Goal: Information Seeking & Learning: Learn about a topic

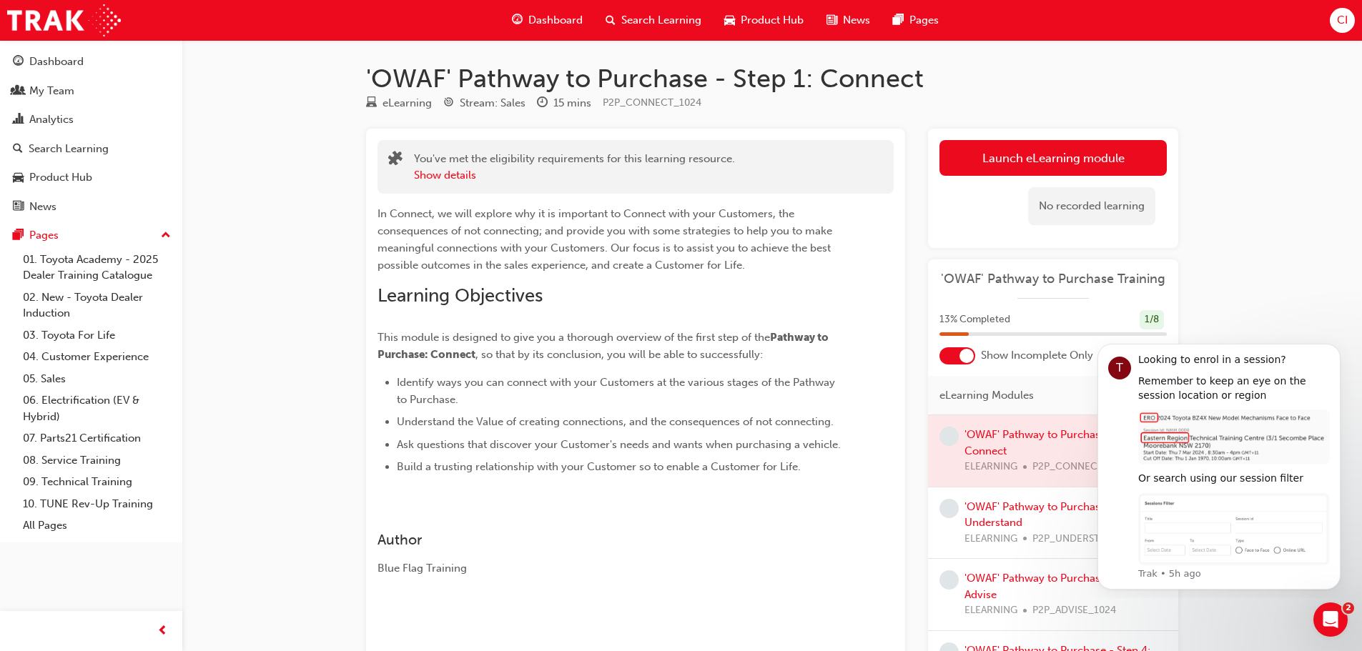
click at [988, 166] on link "Launch eLearning module" at bounding box center [1053, 158] width 227 height 36
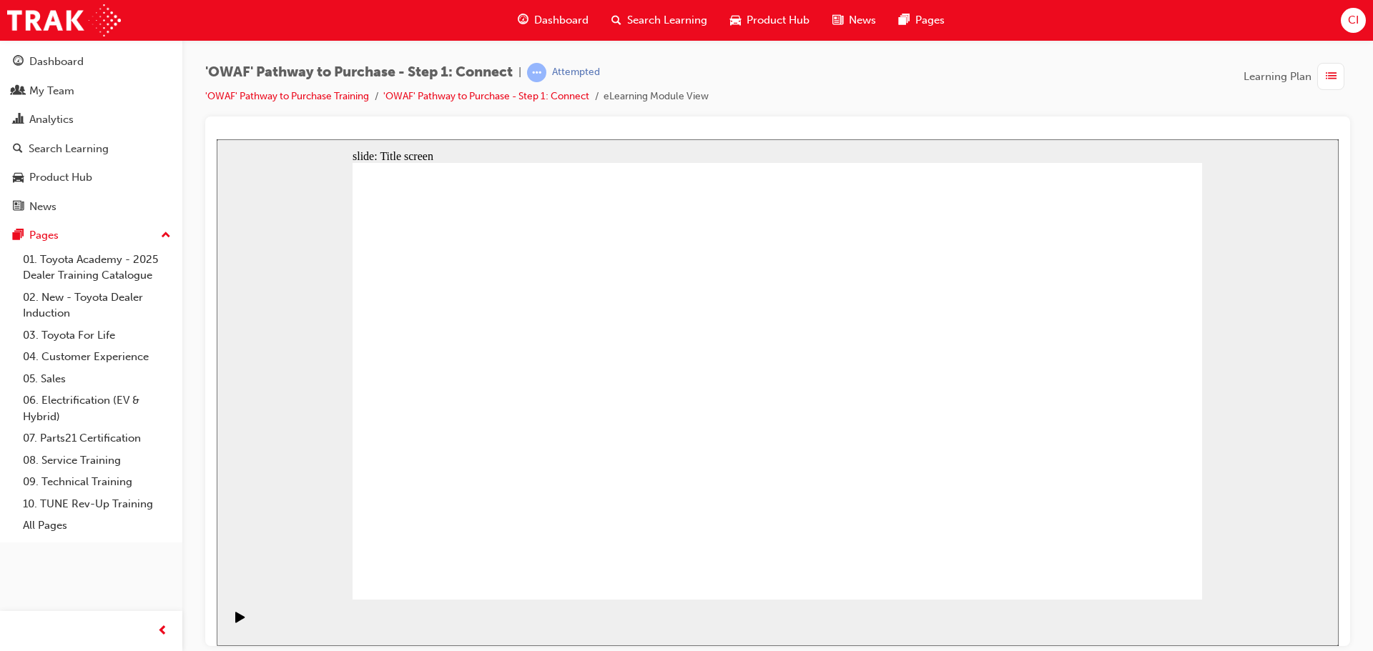
click at [237, 621] on rect "Pause (Ctrl+Alt+P)" at bounding box center [238, 616] width 2 height 10
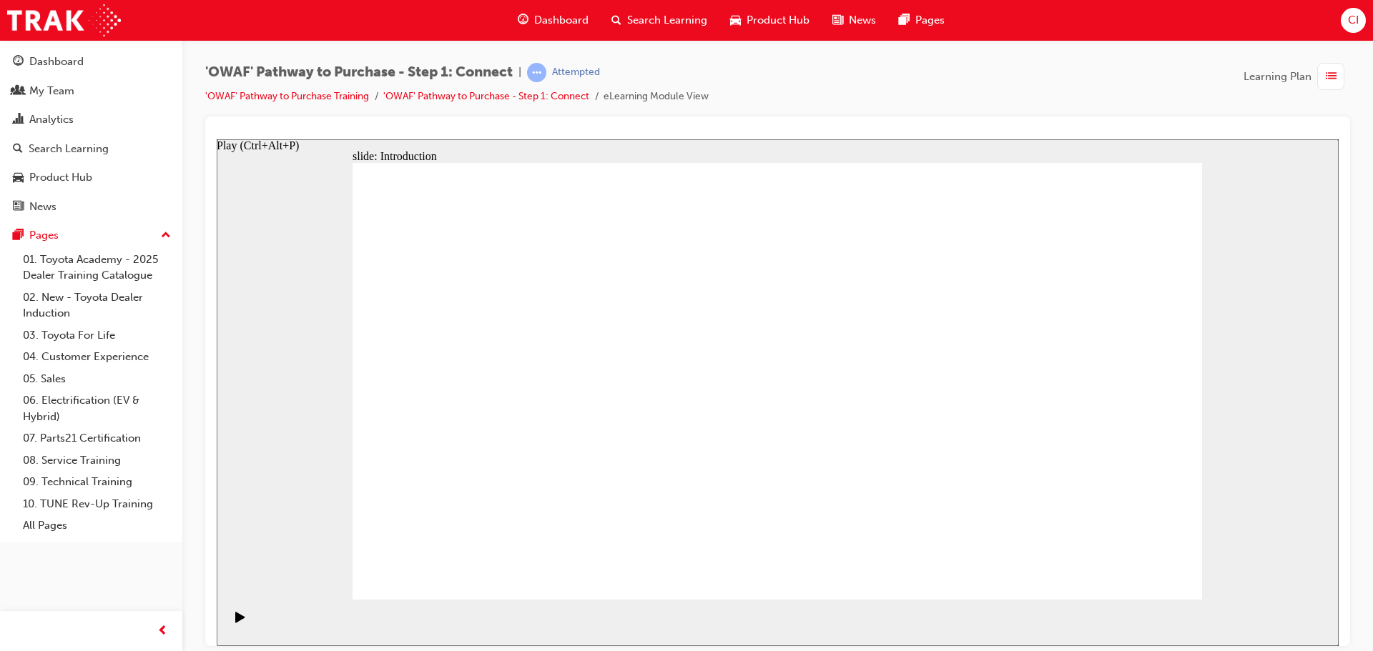
click at [242, 621] on div "Play (Ctrl+Alt+P)" at bounding box center [240, 623] width 24 height 24
click at [237, 621] on icon "Pause (Ctrl+Alt+P)" at bounding box center [240, 616] width 6 height 10
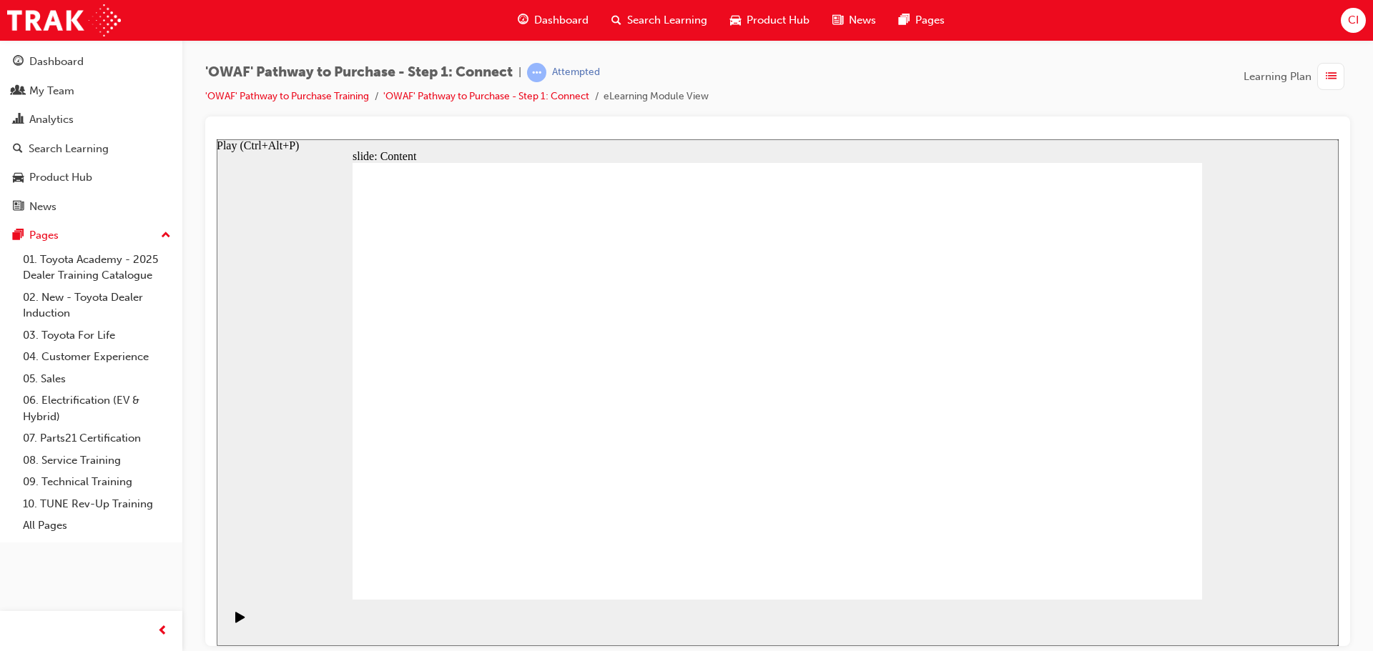
click at [228, 622] on div "Play (Ctrl+Alt+P)" at bounding box center [240, 623] width 24 height 24
click at [237, 621] on rect "Pause (Ctrl+Alt+P)" at bounding box center [238, 616] width 2 height 10
click at [235, 622] on icon "Play (Ctrl+Alt+P)" at bounding box center [239, 616] width 9 height 11
click at [237, 621] on rect "Pause (Ctrl+Alt+P)" at bounding box center [238, 616] width 2 height 10
click at [236, 623] on icon "Play (Ctrl+Alt+P)" at bounding box center [240, 616] width 10 height 11
